Goal: Information Seeking & Learning: Learn about a topic

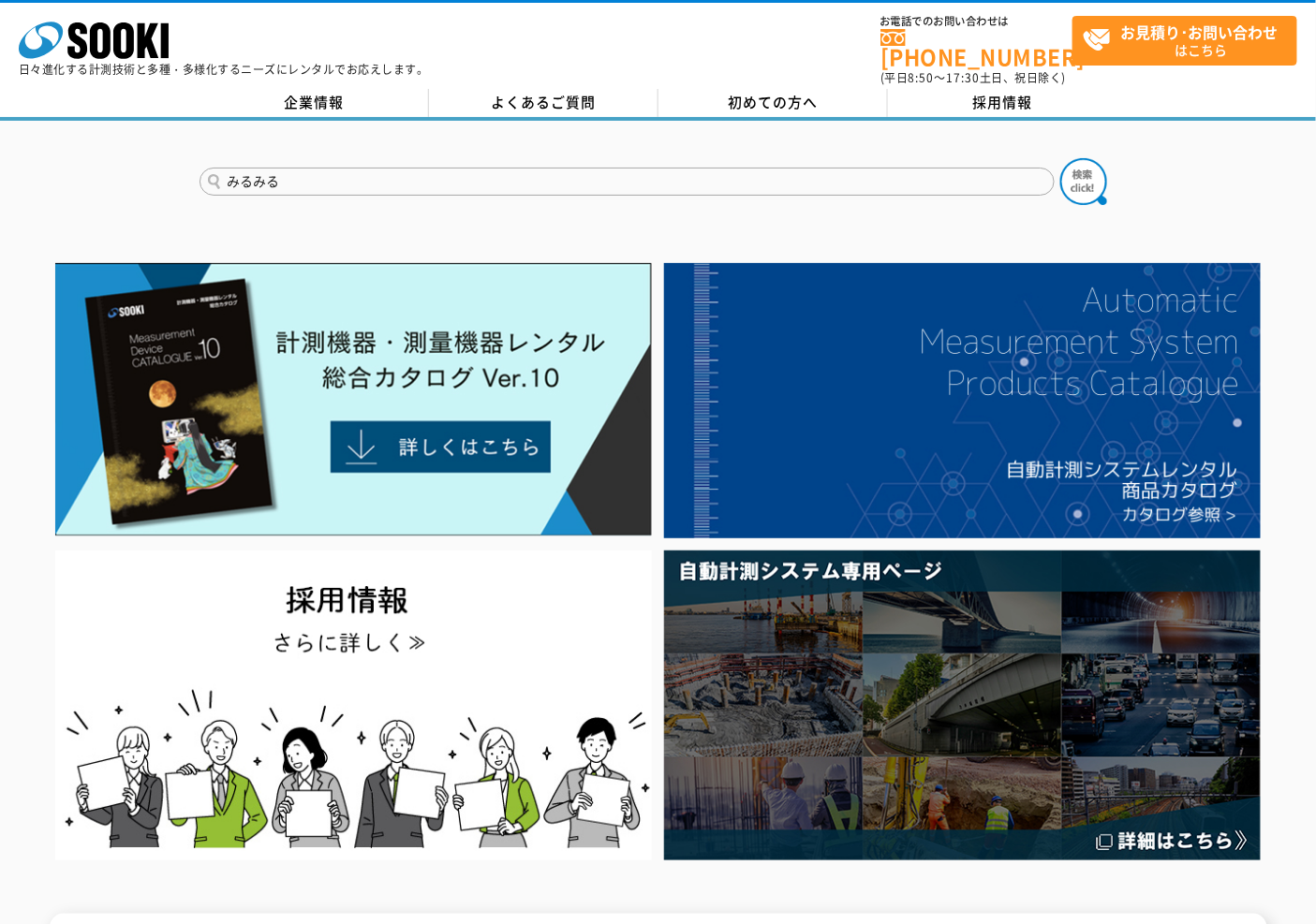
type input "みるみる"
click at [1060, 158] on button at bounding box center [1083, 181] width 47 height 47
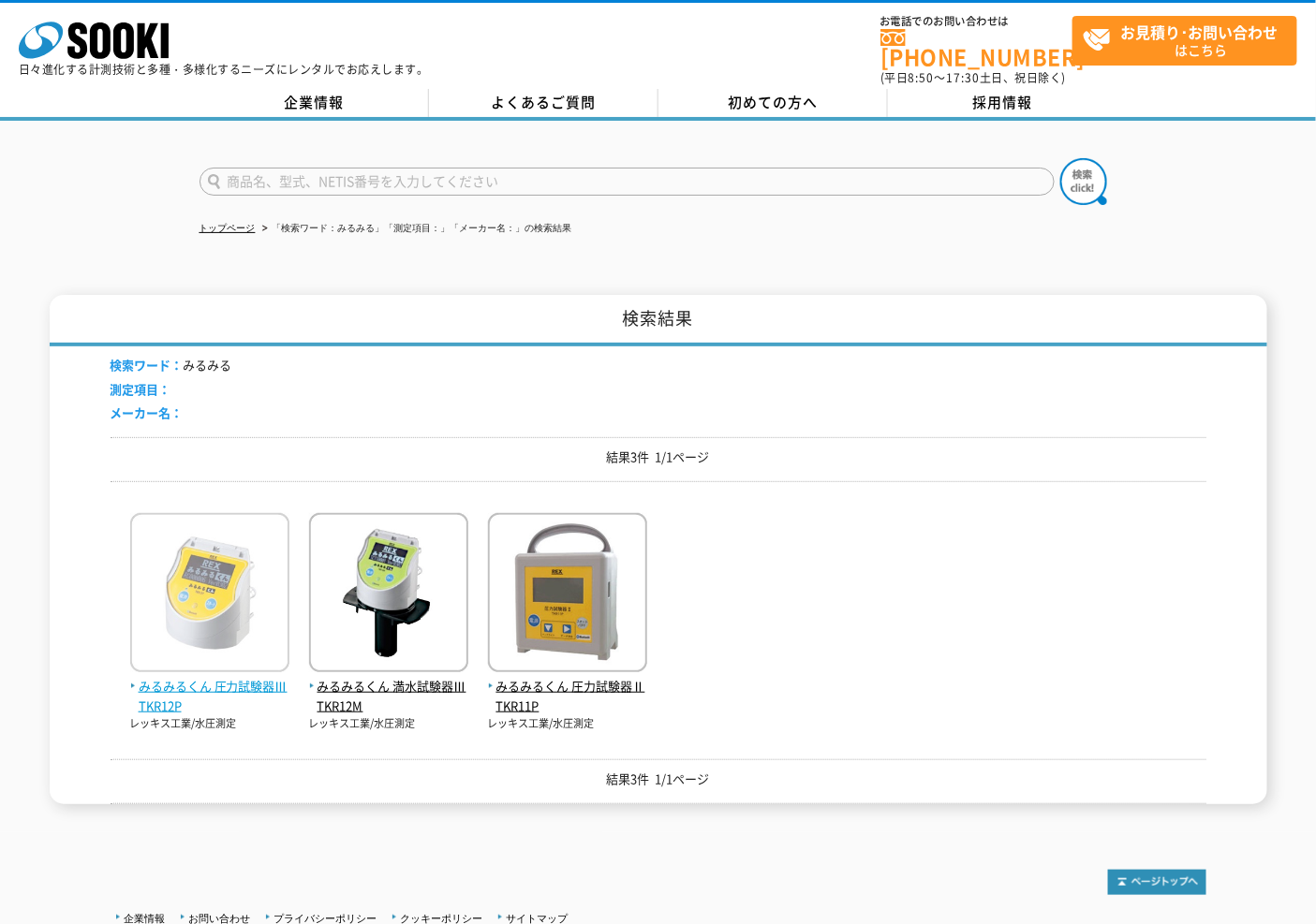
click at [219, 677] on span "みるみるくん 圧力試験器Ⅲ TKR12P" at bounding box center [209, 696] width 159 height 39
click at [190, 677] on span "みるみるくん 圧力試験器Ⅲ TKR12P" at bounding box center [209, 696] width 159 height 39
click at [219, 581] on img at bounding box center [209, 595] width 159 height 164
click at [193, 677] on span "みるみるくん 圧力試験器Ⅲ TKR12P" at bounding box center [209, 696] width 159 height 39
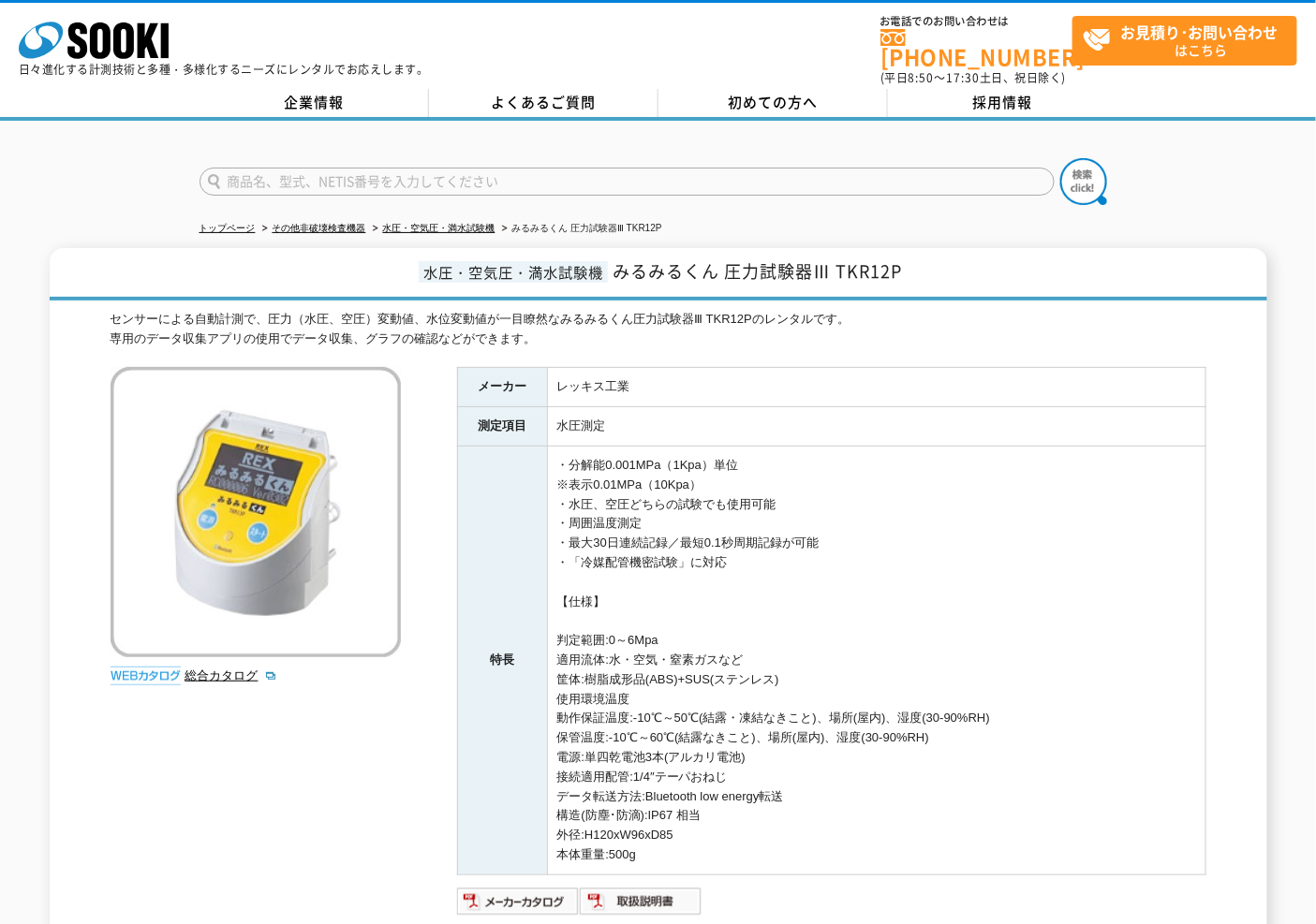
click at [917, 608] on td "・分解能0.001MPa（1Kpa）単位 ※表示0.01MPa（10Kpa） ・水圧、空圧どちらの試験でも使用可能 ・周囲温度測定 ・最大30日連続記録／最短…" at bounding box center [876, 661] width 658 height 429
click at [968, 470] on td "・分解能0.001MPa（1Kpa）単位 ※表示0.01MPa（10Kpa） ・水圧、空圧どちらの試験でも使用可能 ・周囲温度測定 ・最大30日連続記録／最短…" at bounding box center [876, 661] width 658 height 429
drag, startPoint x: 567, startPoint y: 488, endPoint x: 756, endPoint y: 481, distance: 189.1
click at [756, 481] on td "・分解能0.001MPa（1Kpa）単位 ※表示0.01MPa（10Kpa） ・水圧、空圧どちらの試験でも使用可能 ・周囲温度測定 ・最大30日連続記録／最短…" at bounding box center [876, 661] width 658 height 429
click at [871, 481] on td "・分解能0.001MPa（1Kpa）単位 ※表示0.01MPa（10Kpa） ・水圧、空圧どちらの試験でも使用可能 ・周囲温度測定 ・最大30日連続記録／最短…" at bounding box center [876, 661] width 658 height 429
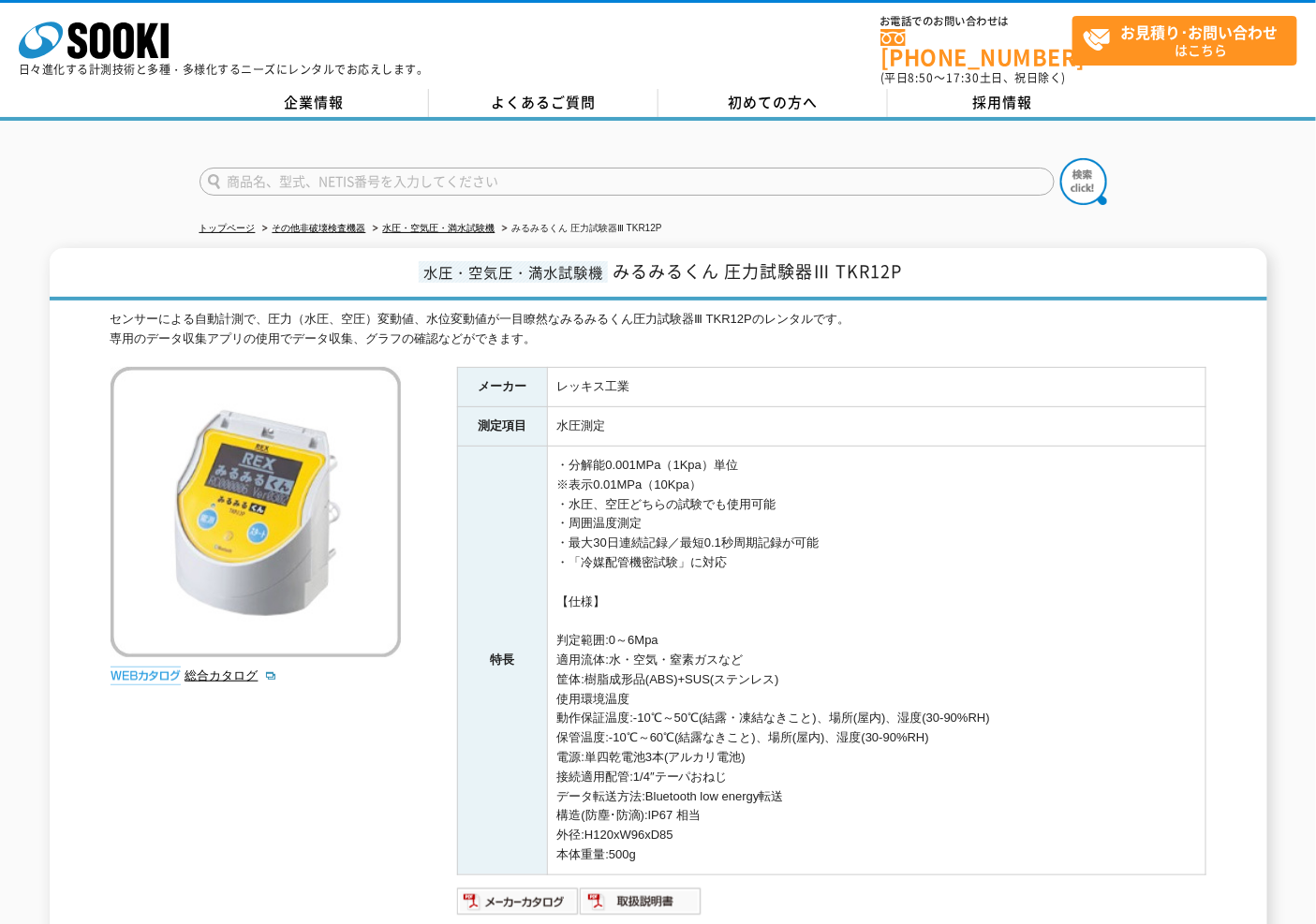
drag, startPoint x: 575, startPoint y: 494, endPoint x: 807, endPoint y: 488, distance: 232.1
click at [807, 488] on td "・分解能0.001MPa（1Kpa）単位 ※表示0.01MPa（10Kpa） ・水圧、空圧どちらの試験でも使用可能 ・周囲温度測定 ・最大30日連続記録／最短…" at bounding box center [876, 661] width 658 height 429
click at [891, 489] on td "・分解能0.001MPa（1Kpa）単位 ※表示0.01MPa（10Kpa） ・水圧、空圧どちらの試験でも使用可能 ・周囲温度測定 ・最大30日連続記録／最短…" at bounding box center [876, 661] width 658 height 429
drag, startPoint x: 612, startPoint y: 408, endPoint x: 544, endPoint y: 408, distance: 68.0
click at [544, 408] on tr "測定項目 水圧測定" at bounding box center [831, 426] width 748 height 39
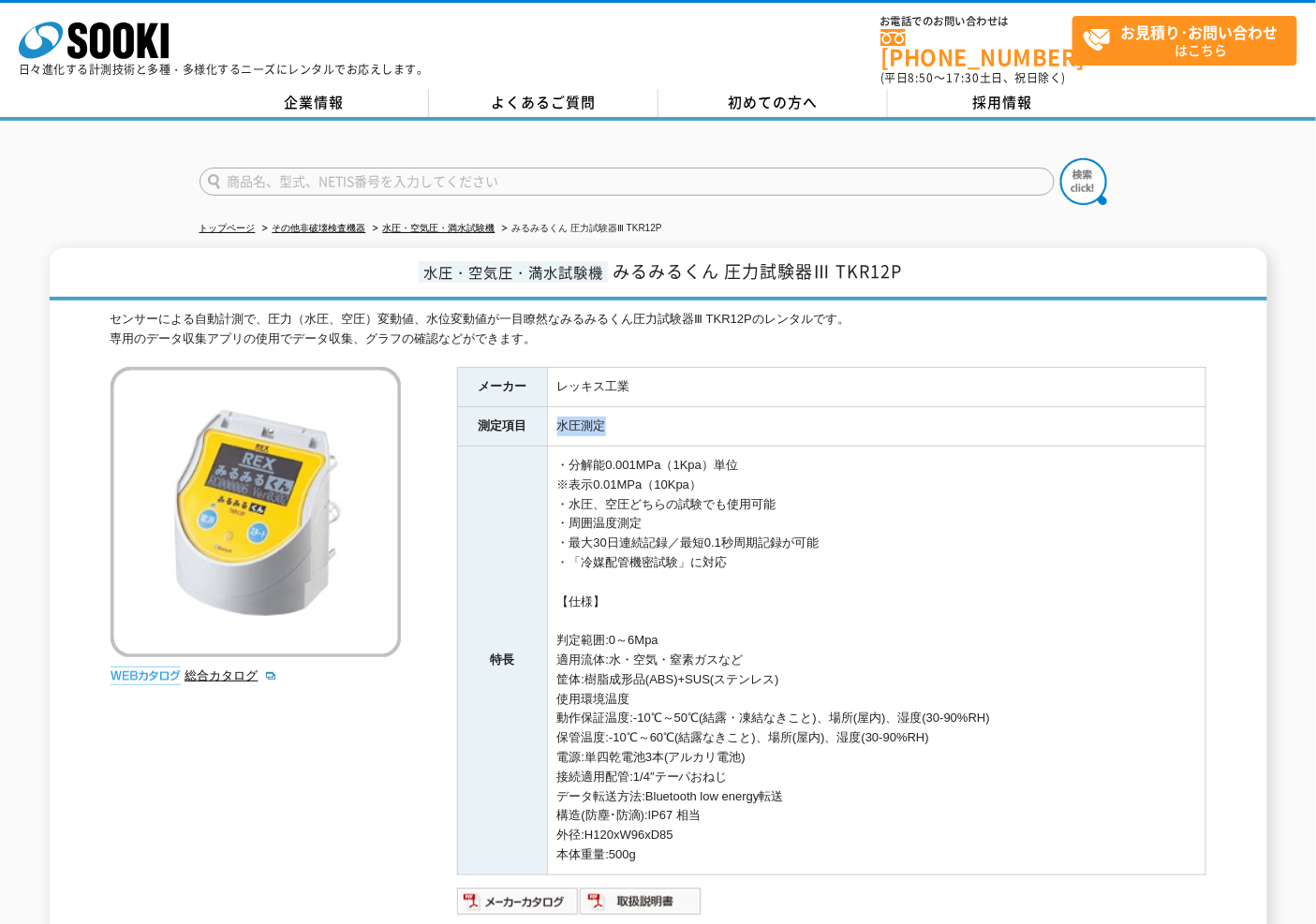
click at [553, 409] on td "水圧測定" at bounding box center [876, 426] width 658 height 39
drag, startPoint x: 567, startPoint y: 410, endPoint x: 669, endPoint y: 415, distance: 102.1
click at [669, 415] on td "水圧測定" at bounding box center [876, 426] width 658 height 39
click at [643, 415] on td "水圧測定" at bounding box center [876, 426] width 658 height 39
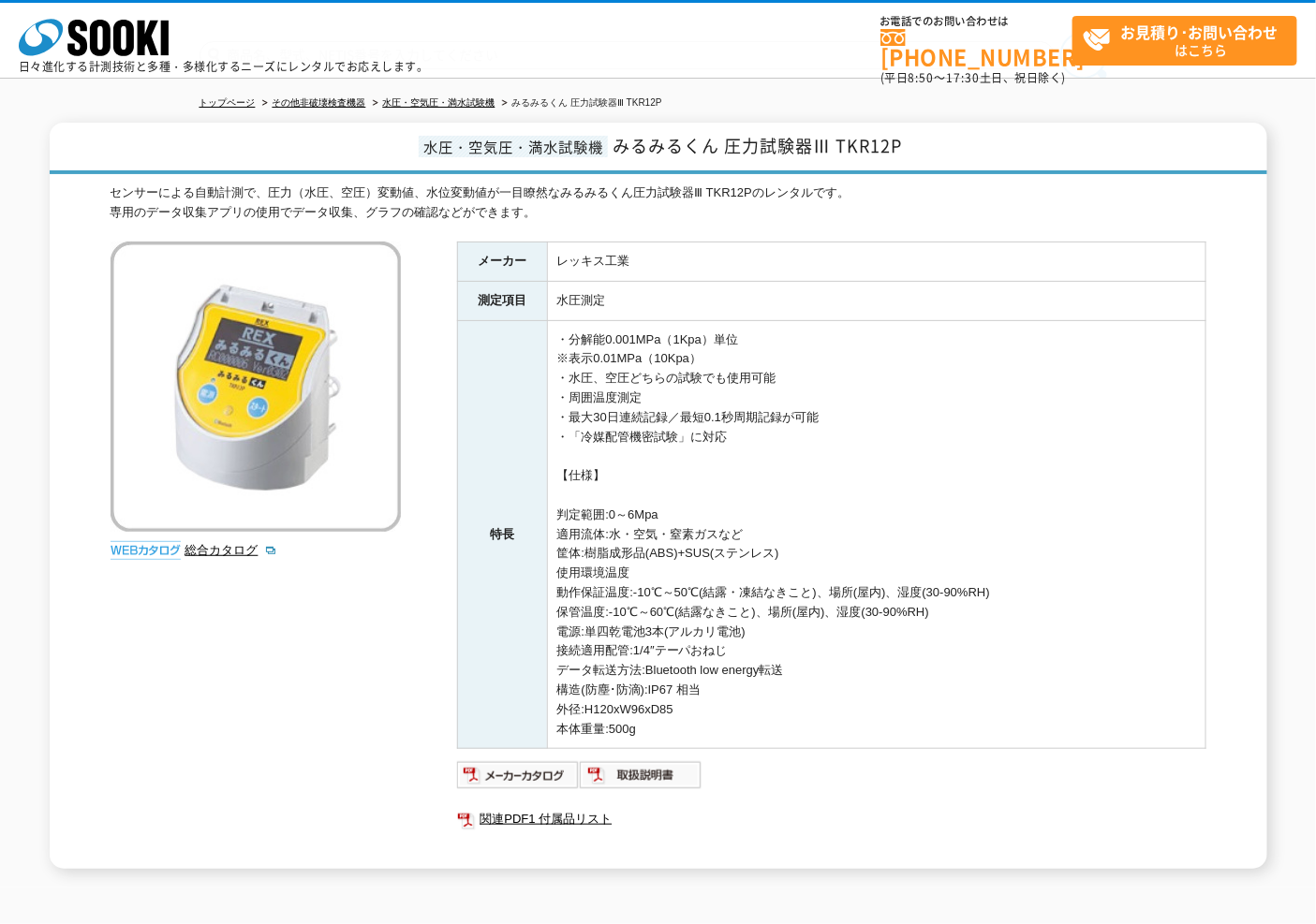
scroll to position [247, 0]
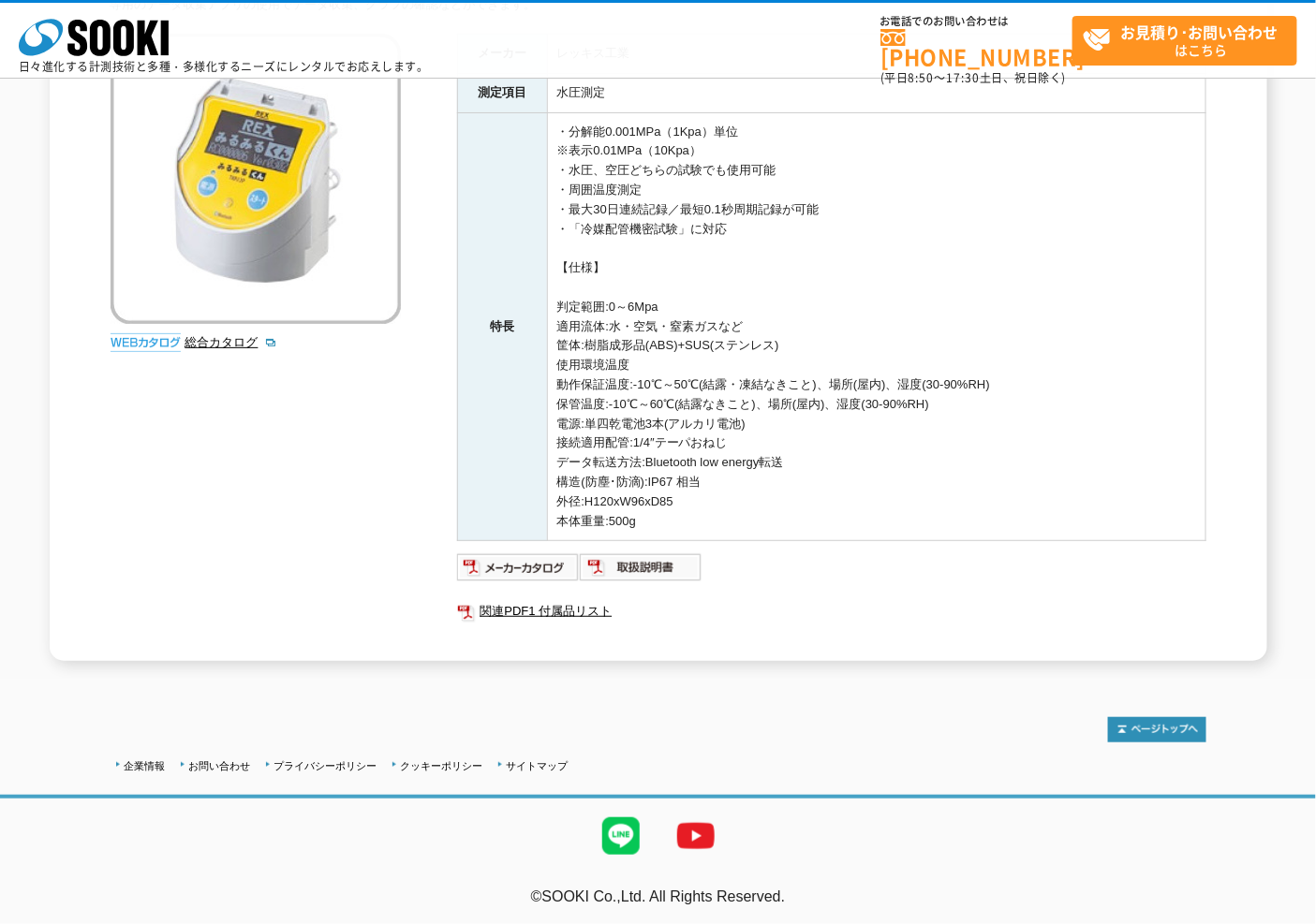
drag, startPoint x: 565, startPoint y: 165, endPoint x: 810, endPoint y: 178, distance: 245.3
click at [810, 178] on td "・分解能0.001MPa（1Kpa）単位 ※表示0.01MPa（10Kpa） ・水圧、空圧どちらの試験でも使用可能 ・周囲温度測定 ・最大30日連続記録／最短…" at bounding box center [876, 327] width 658 height 429
copy td "水圧、空圧どちらの試験でも使用可能"
